Goal: Task Accomplishment & Management: Use online tool/utility

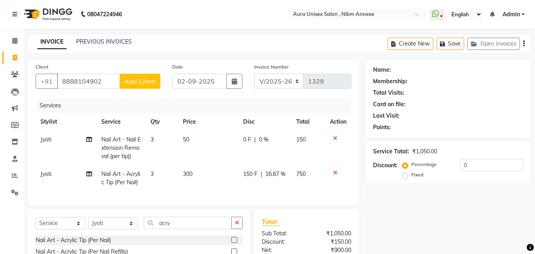
select select "823"
select select "service"
select select "69183"
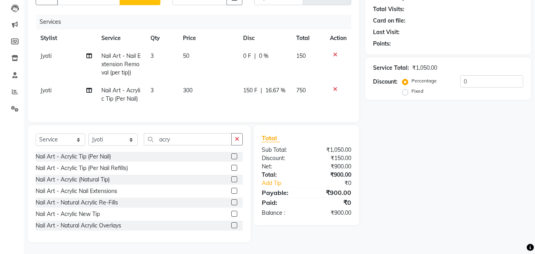
scroll to position [89, 0]
click at [225, 164] on div "Nail Art - Acrylic Tip (Per Nail Refills)" at bounding box center [139, 168] width 207 height 10
click at [231, 168] on label at bounding box center [234, 168] width 6 height 6
click at [231, 168] on input "checkbox" at bounding box center [233, 167] width 5 height 5
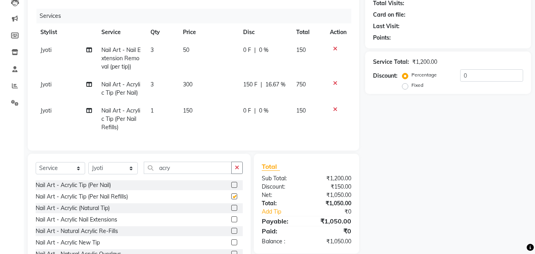
checkbox input "false"
click at [333, 110] on icon at bounding box center [335, 109] width 4 height 6
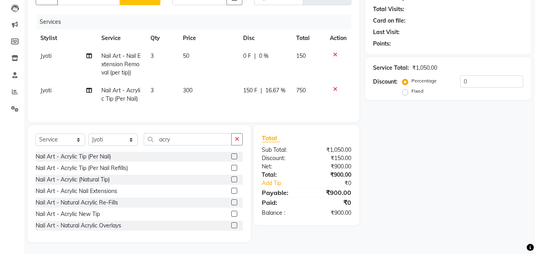
click at [415, 87] on label "Fixed" at bounding box center [417, 90] width 12 height 7
click at [409, 88] on input "Fixed" at bounding box center [407, 91] width 6 height 6
radio input "true"
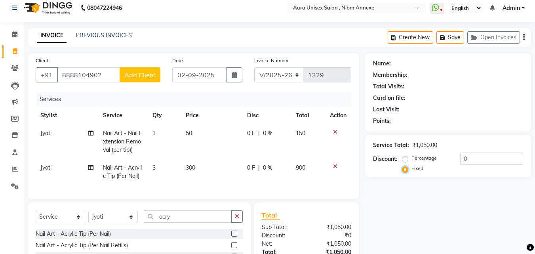
scroll to position [0, 0]
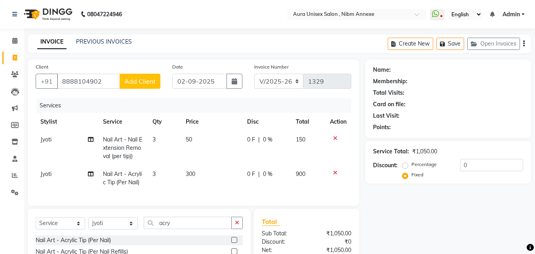
click at [411, 166] on div "Percentage" at bounding box center [420, 163] width 33 height 9
click at [411, 163] on div "Percentage" at bounding box center [420, 163] width 33 height 9
click at [411, 167] on label "Percentage" at bounding box center [423, 164] width 25 height 7
click at [407, 167] on input "Percentage" at bounding box center [407, 164] width 6 height 6
radio input "true"
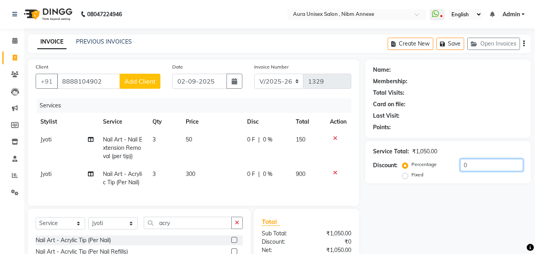
click at [468, 169] on input "0" at bounding box center [491, 165] width 63 height 12
